Goal: Use online tool/utility: Utilize a website feature to perform a specific function

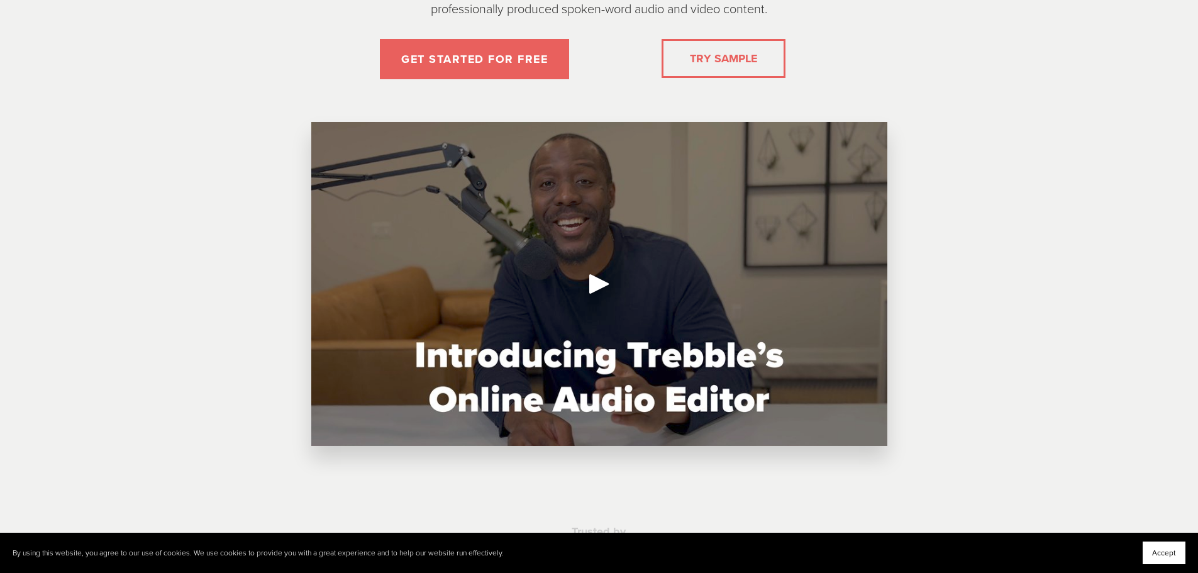
scroll to position [251, 0]
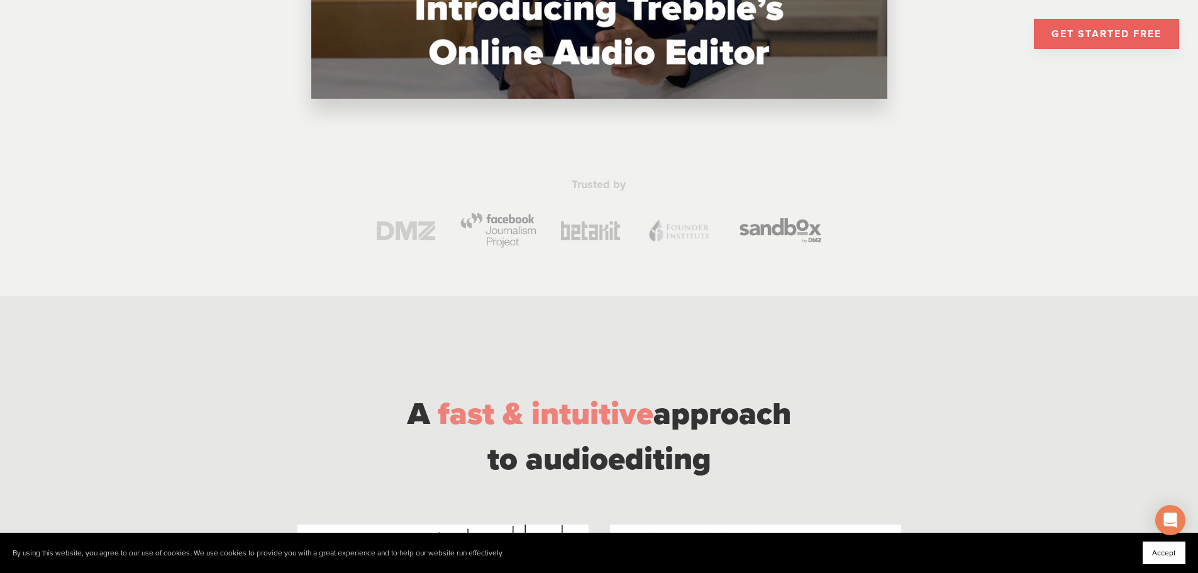
scroll to position [754, 0]
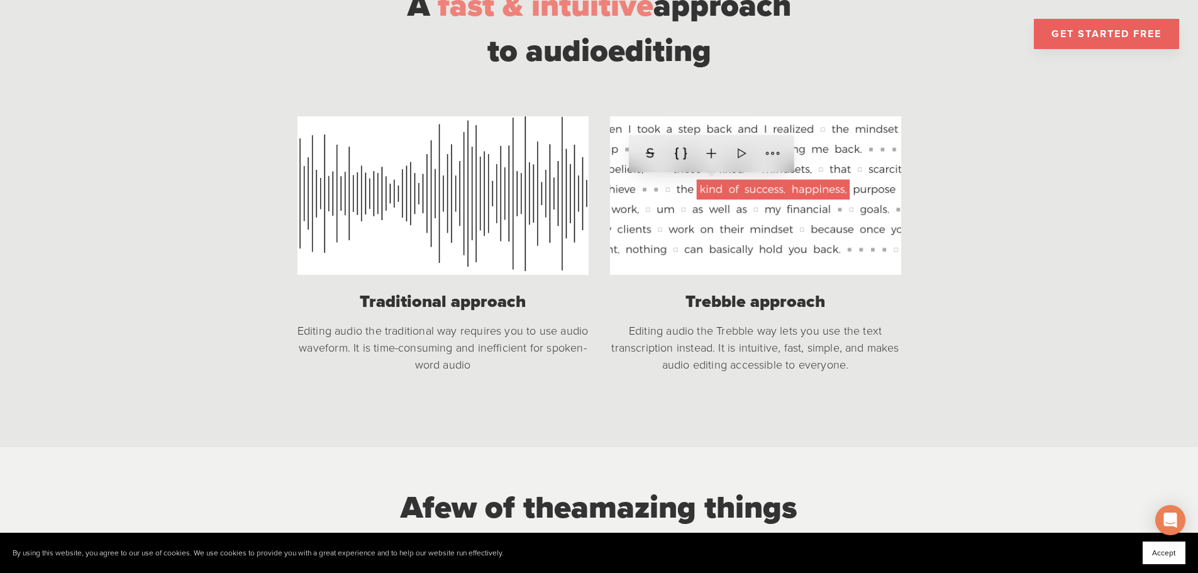
scroll to position [1257, 0]
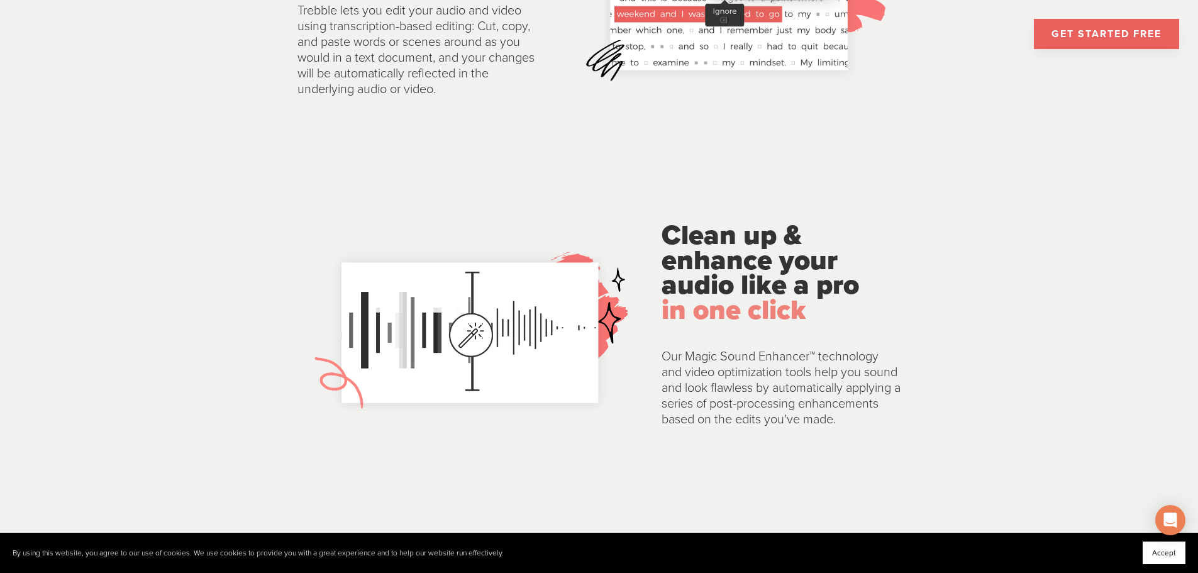
scroll to position [1760, 0]
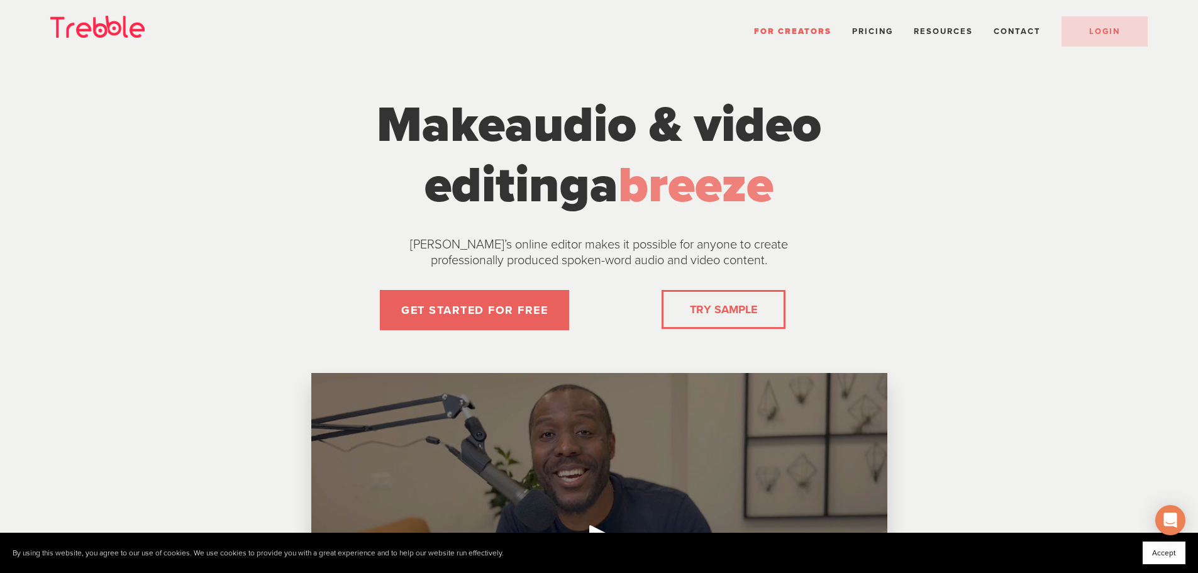
click at [696, 312] on link "TRY SAMPLE" at bounding box center [723, 309] width 77 height 25
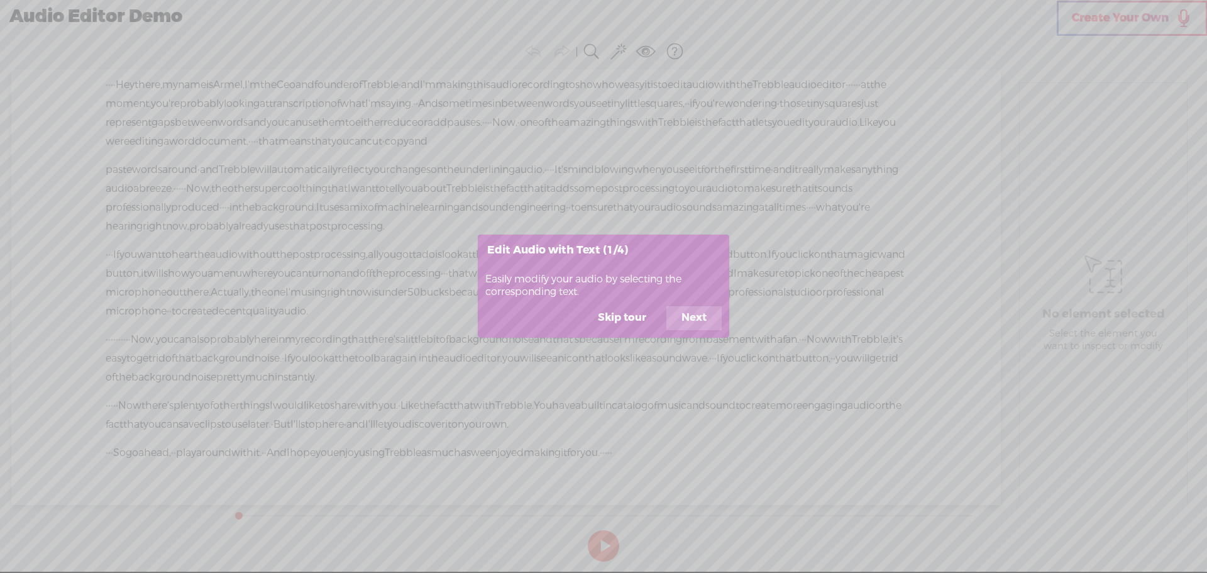
click at [676, 322] on button "Next" at bounding box center [693, 318] width 55 height 24
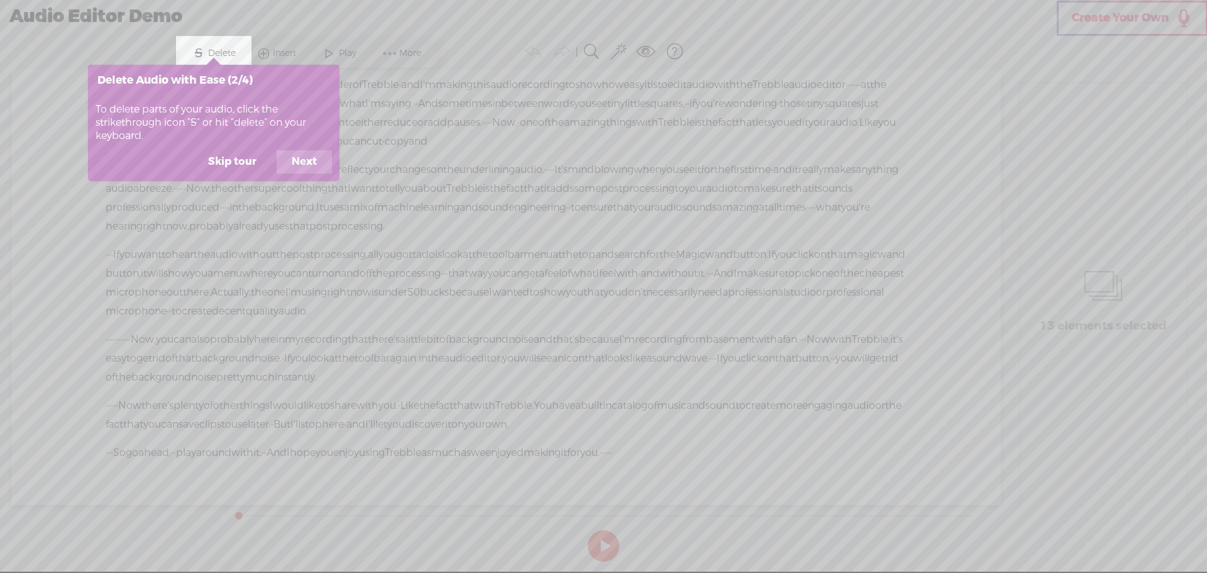
click at [298, 159] on button "Next" at bounding box center [304, 162] width 55 height 24
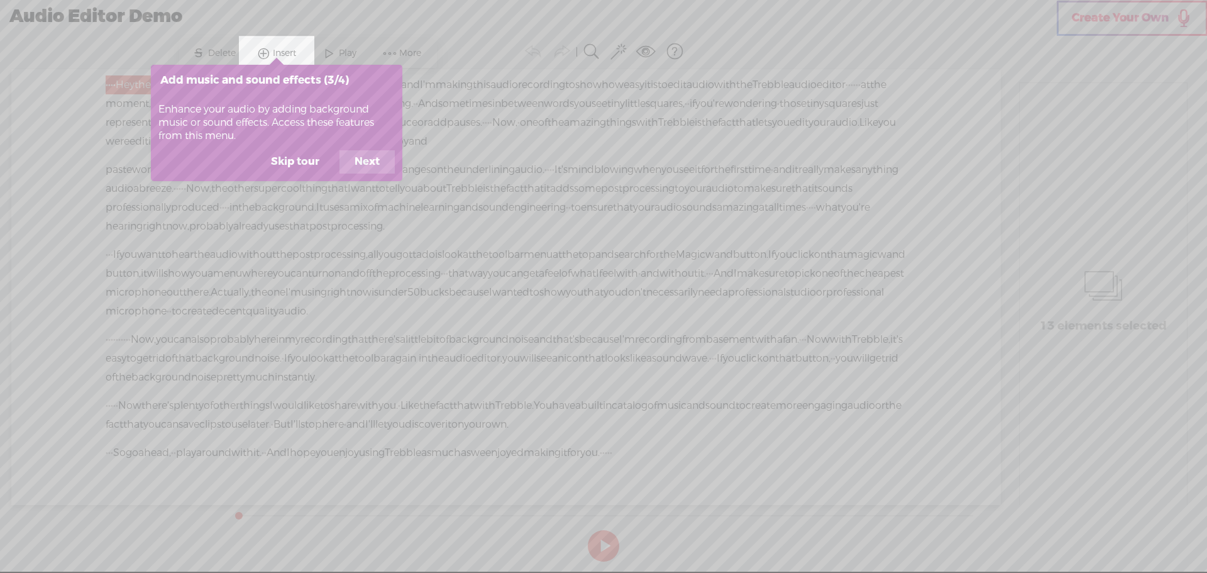
click at [363, 170] on button "Next" at bounding box center [366, 162] width 55 height 24
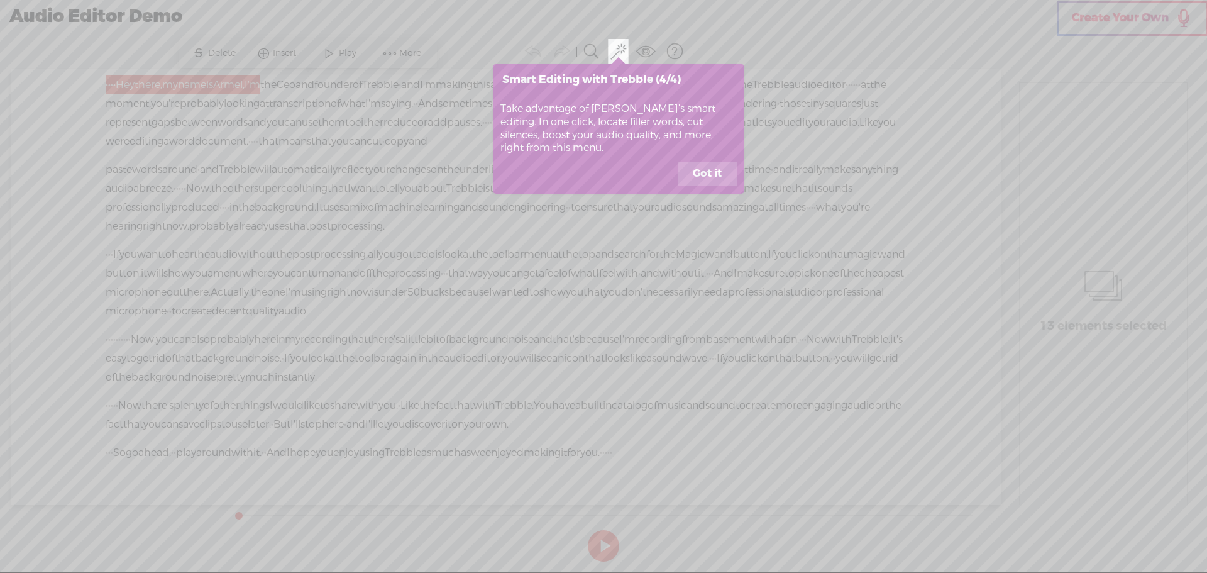
click at [700, 180] on button "Got it" at bounding box center [707, 174] width 59 height 24
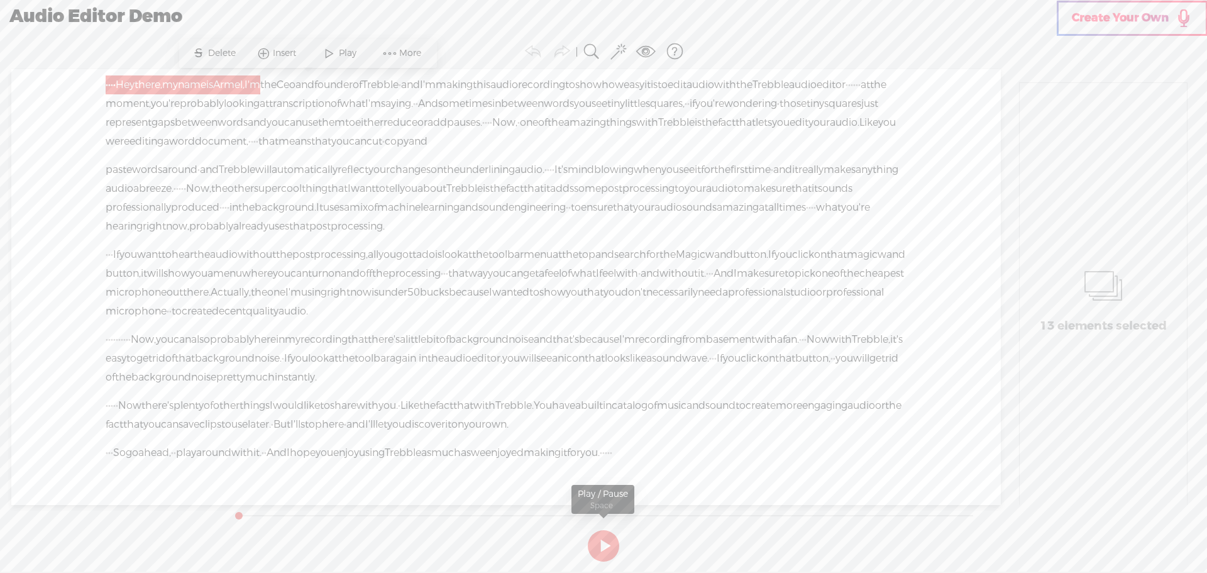
click at [603, 538] on button at bounding box center [603, 545] width 31 height 31
click at [603, 546] on button at bounding box center [603, 545] width 31 height 31
click at [598, 546] on button at bounding box center [603, 545] width 31 height 31
click at [412, 50] on span "More" at bounding box center [411, 53] width 25 height 13
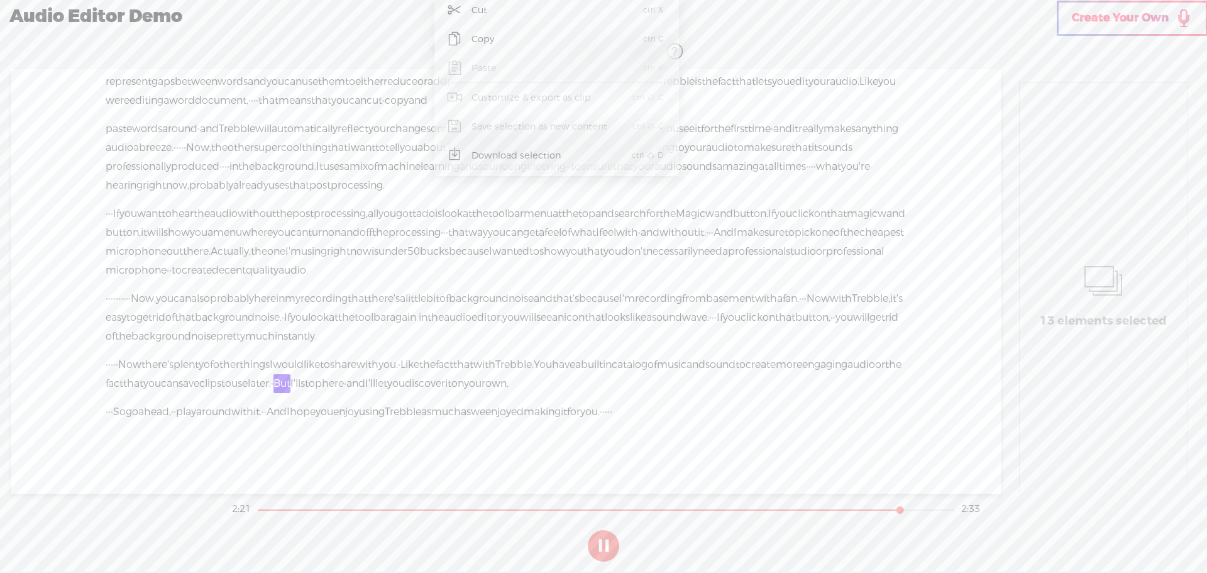
click at [685, 138] on span "your" at bounding box center [695, 147] width 21 height 19
